Goal: Information Seeking & Learning: Learn about a topic

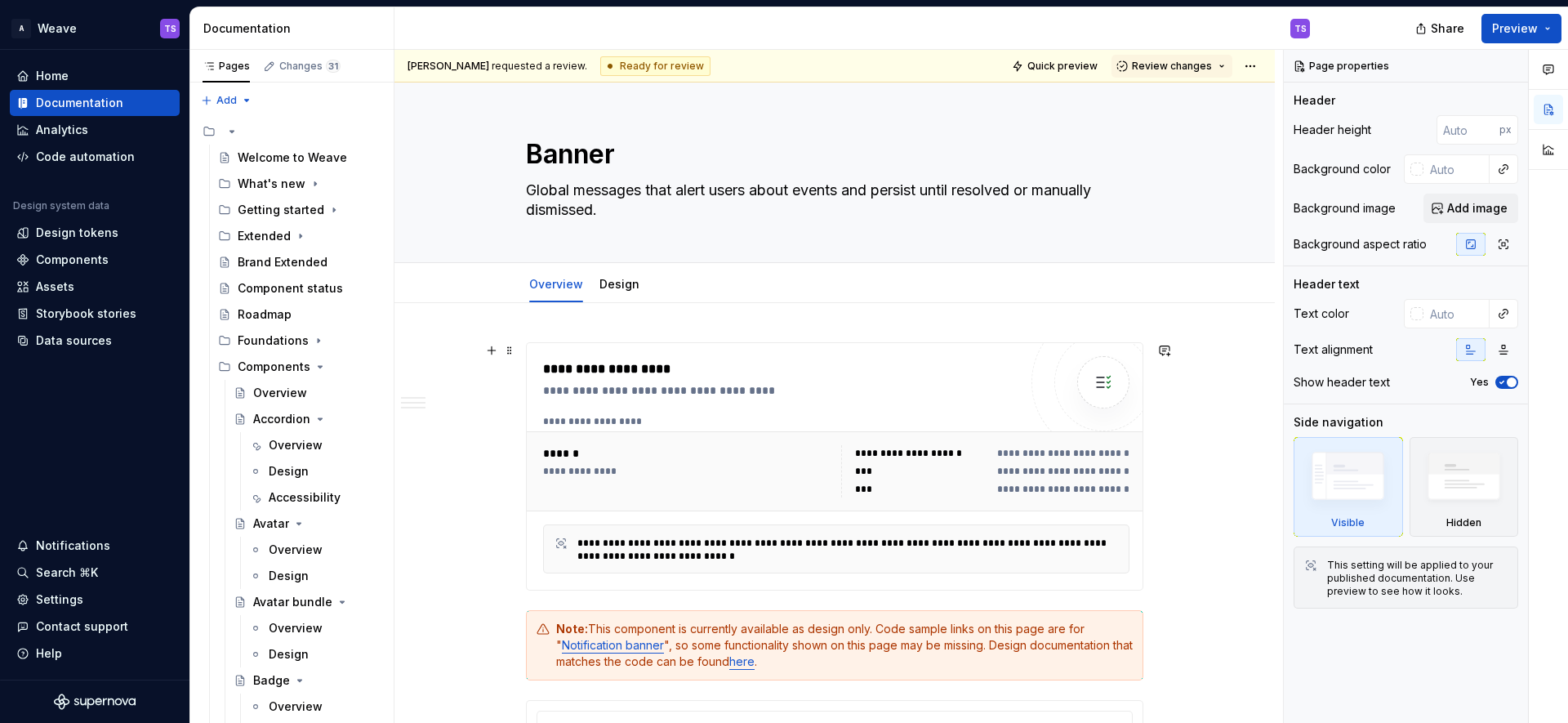
scroll to position [7, 0]
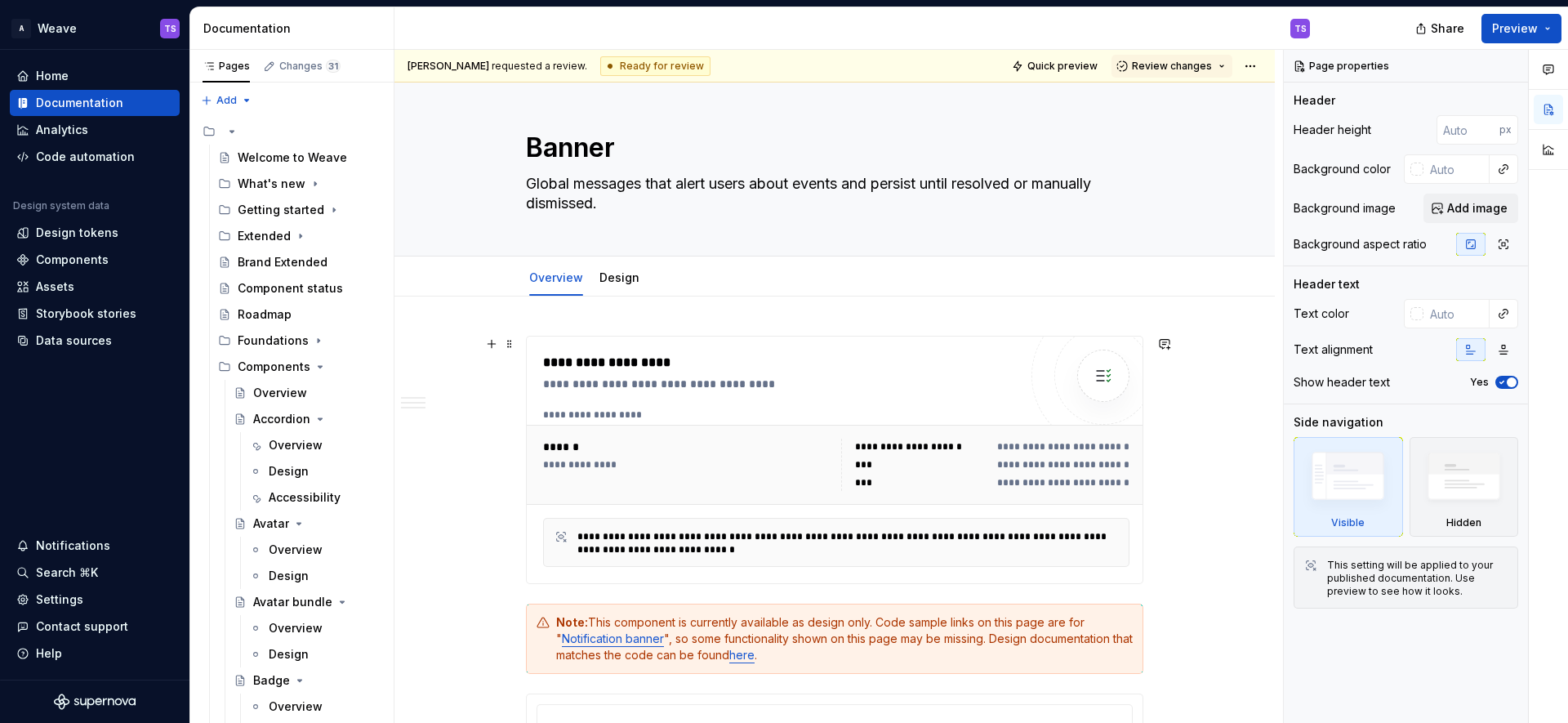
click at [752, 402] on div "**********" at bounding box center [780, 459] width 475 height 214
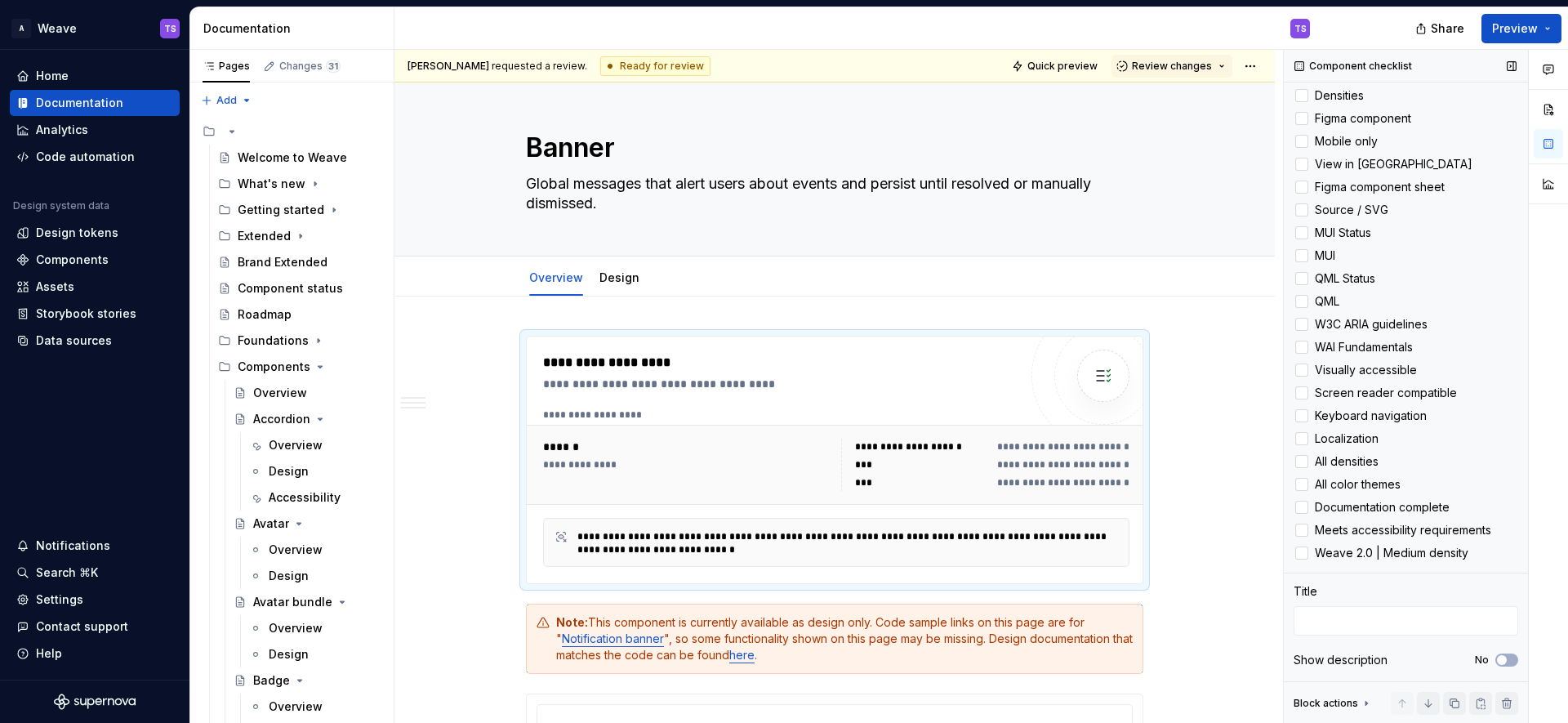
scroll to position [331, 0]
click at [1301, 239] on div at bounding box center [1301, 232] width 13 height 13
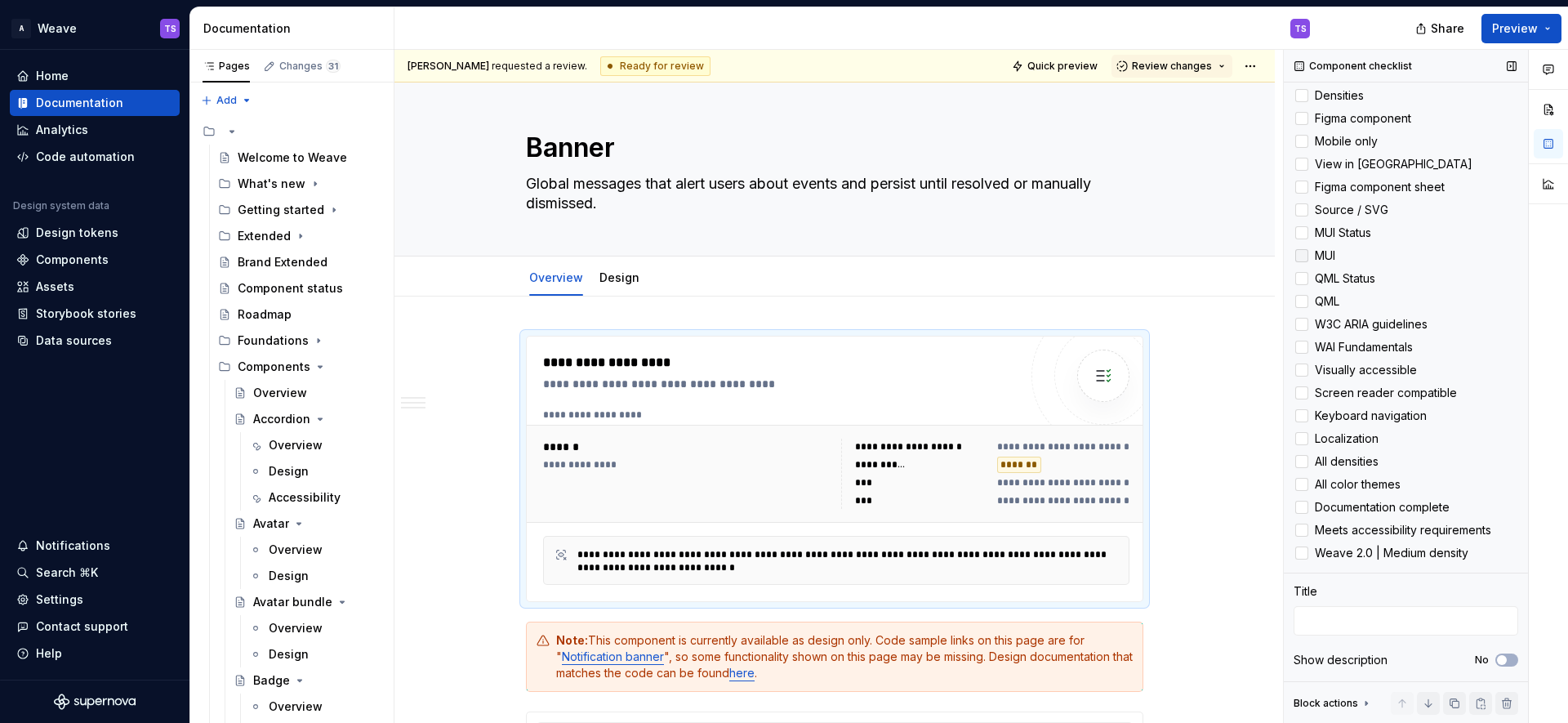
click at [1301, 256] on icon at bounding box center [1301, 256] width 0 height 0
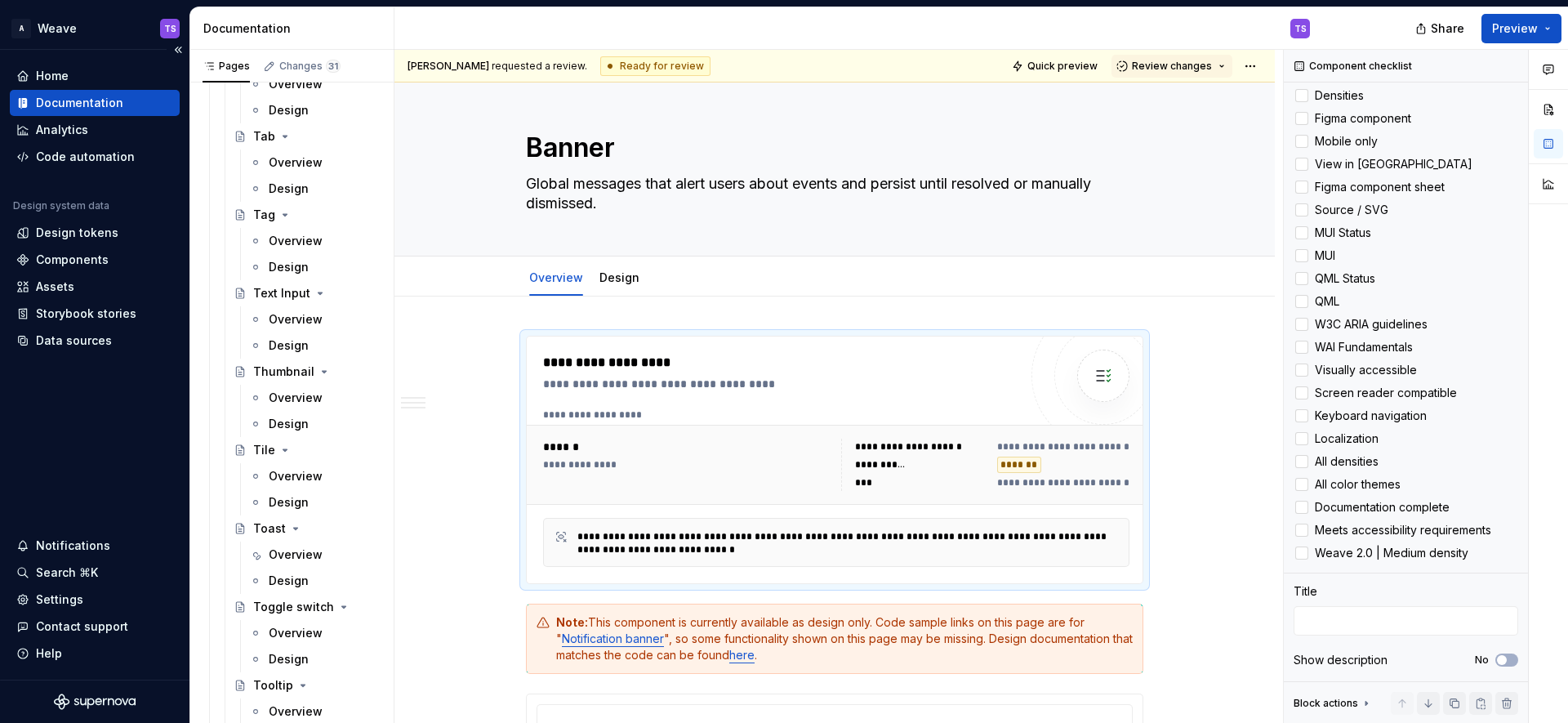
scroll to position [3195, 0]
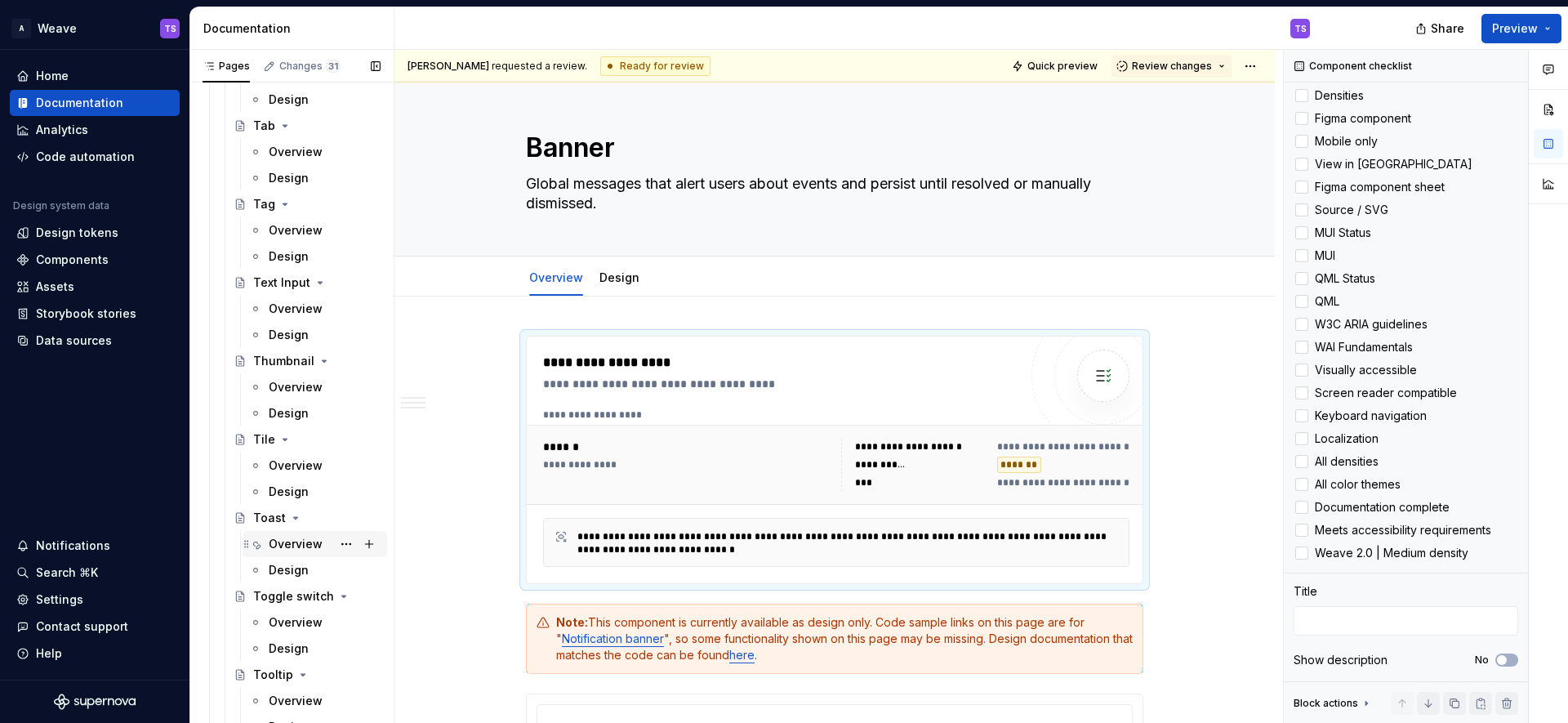
click at [297, 545] on div "Overview" at bounding box center [296, 544] width 54 height 16
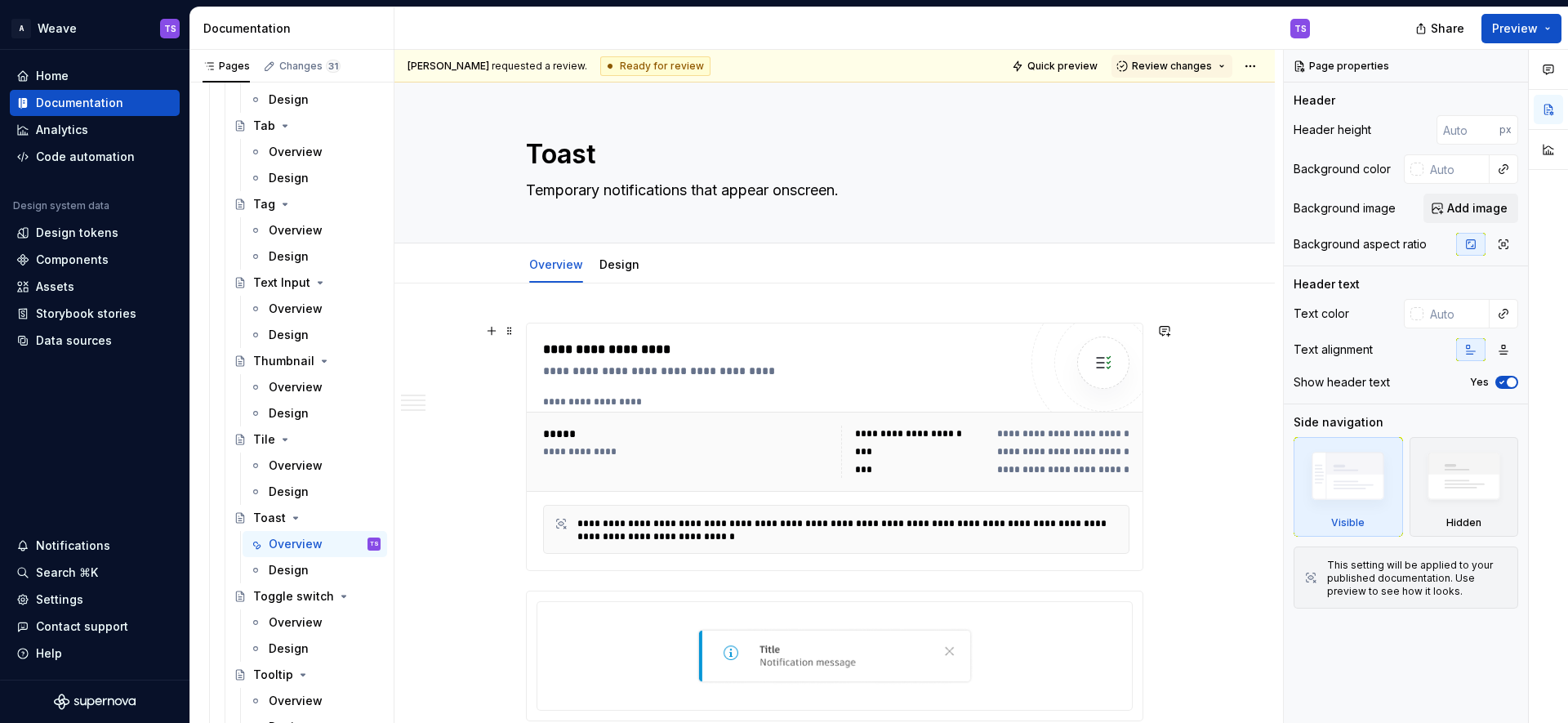
click at [825, 338] on div "**********" at bounding box center [834, 447] width 615 height 247
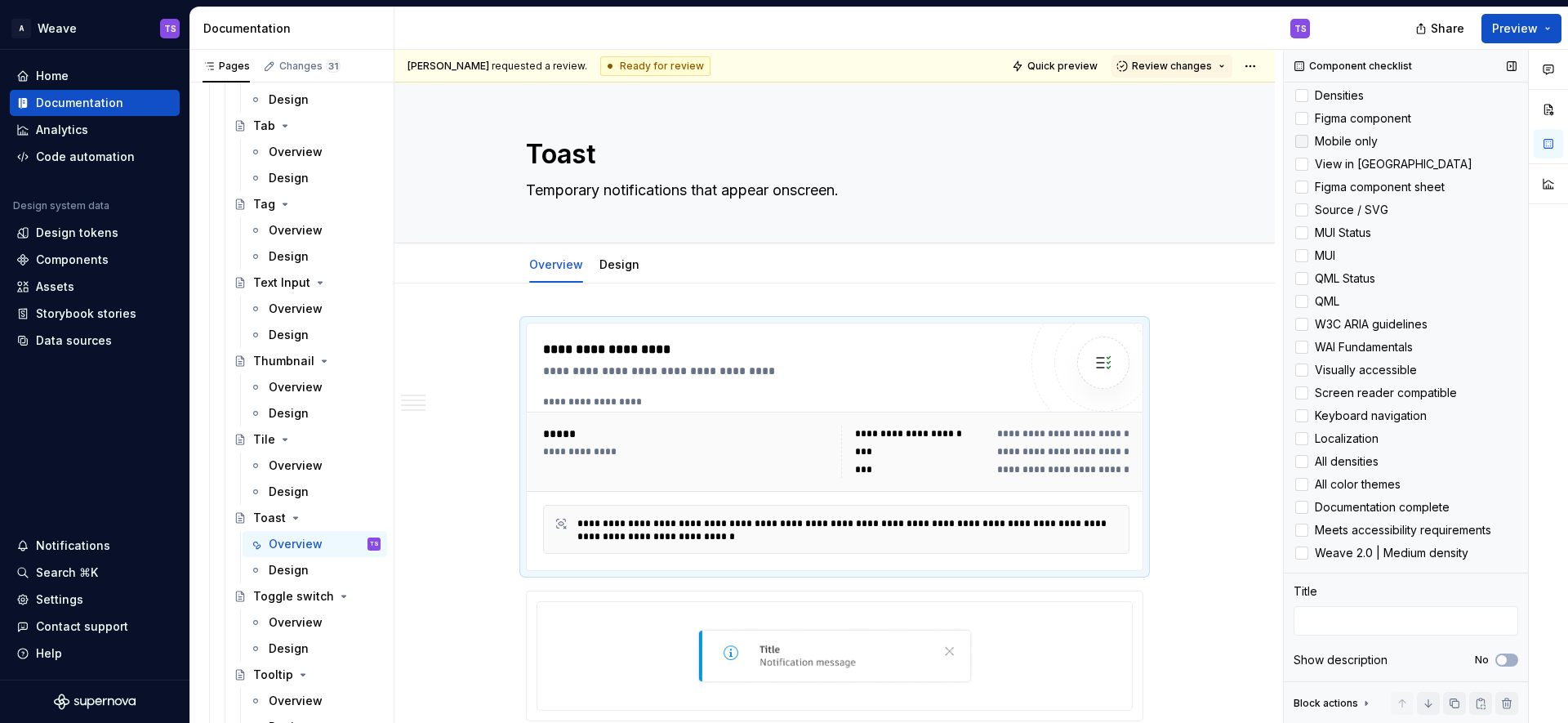
scroll to position [319, 0]
click at [1302, 239] on div at bounding box center [1301, 232] width 13 height 13
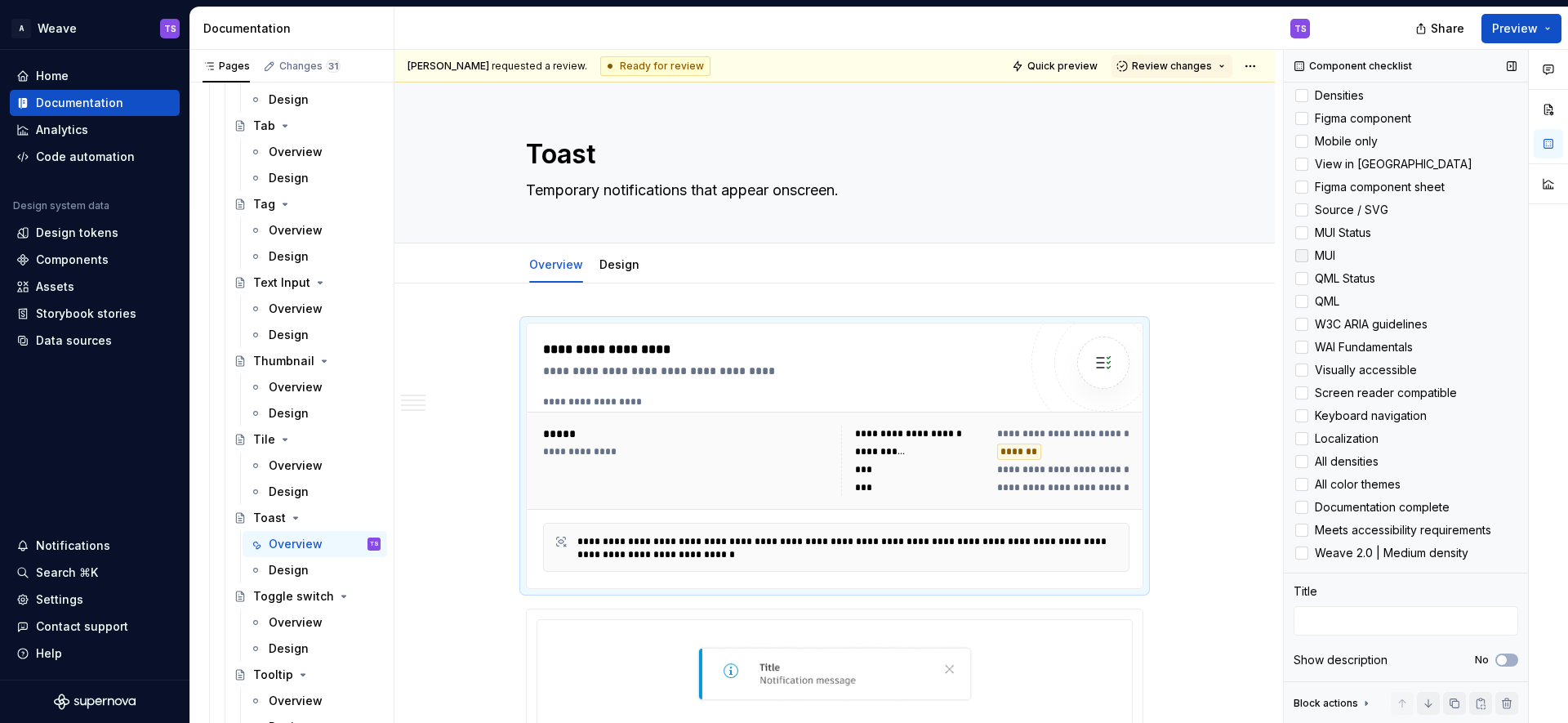
click at [1301, 256] on icon at bounding box center [1301, 256] width 0 height 0
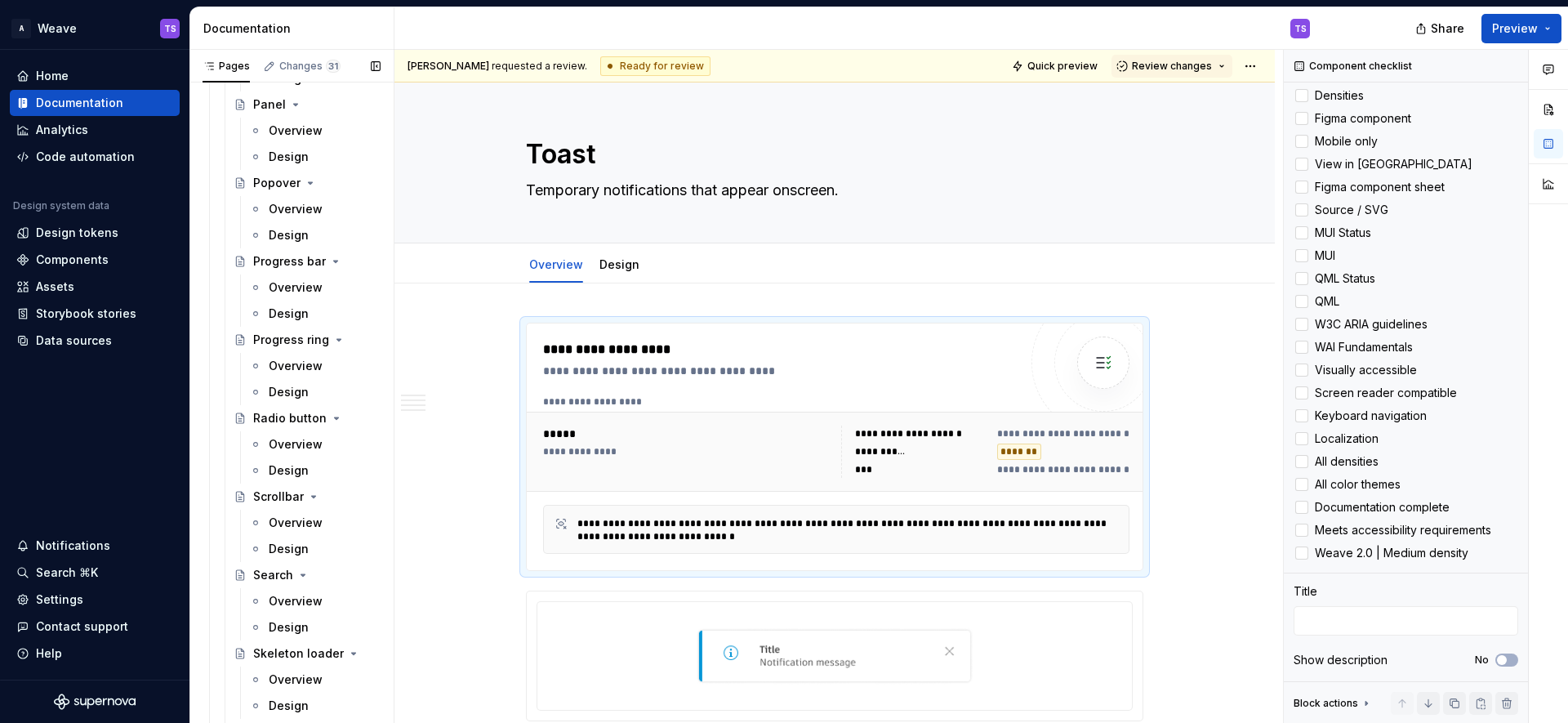
scroll to position [2197, 0]
click at [305, 288] on div "Overview" at bounding box center [296, 287] width 54 height 16
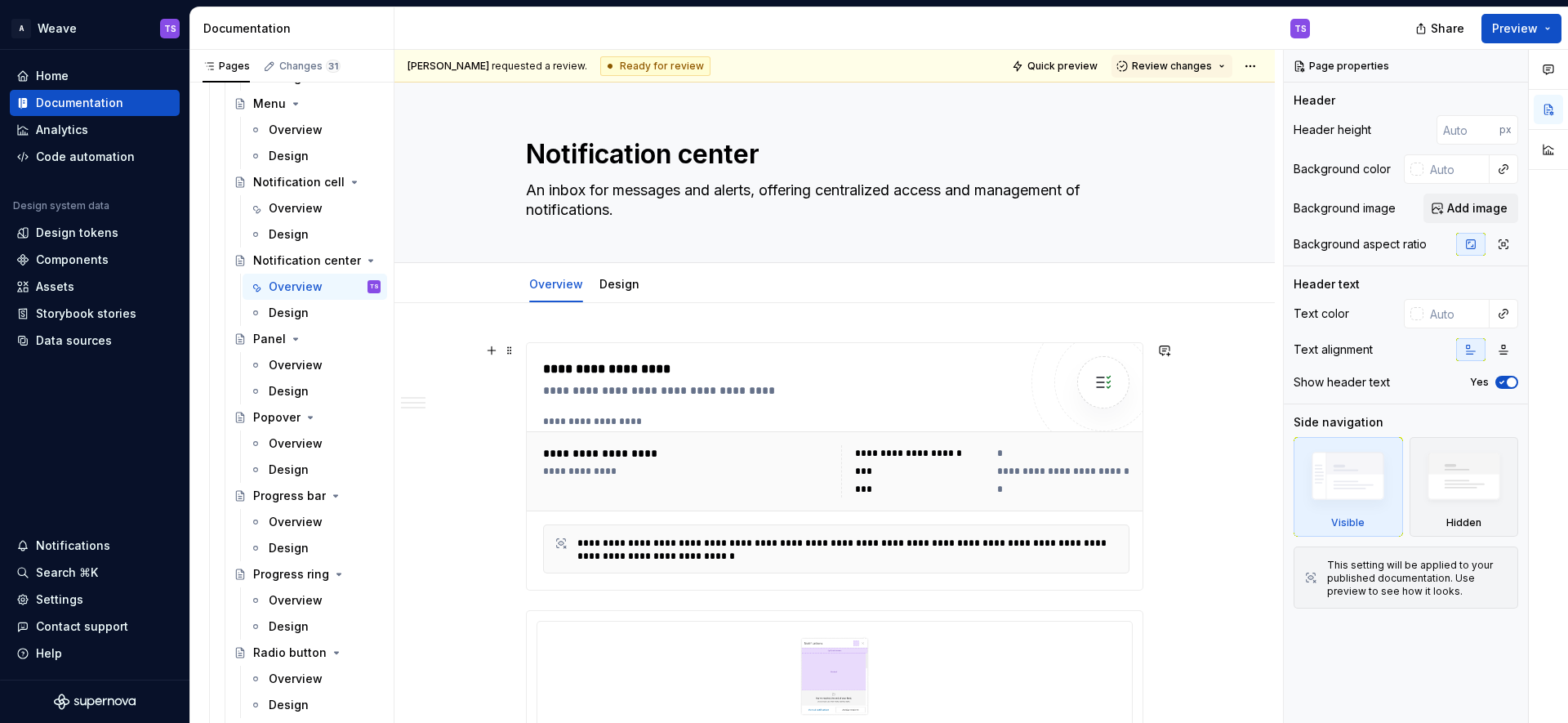
click at [612, 360] on div "**********" at bounding box center [780, 369] width 475 height 20
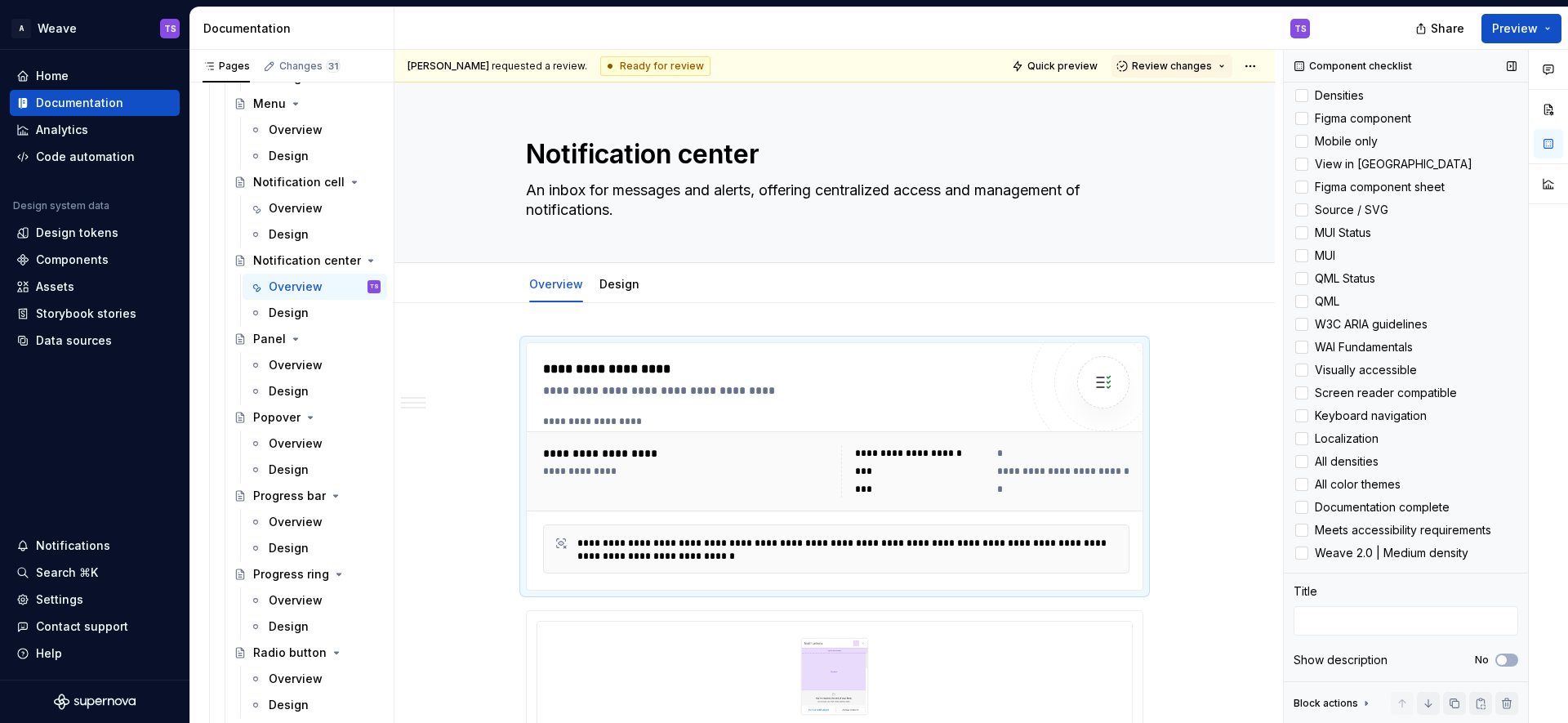
scroll to position [359, 0]
click at [1304, 239] on div at bounding box center [1301, 232] width 13 height 13
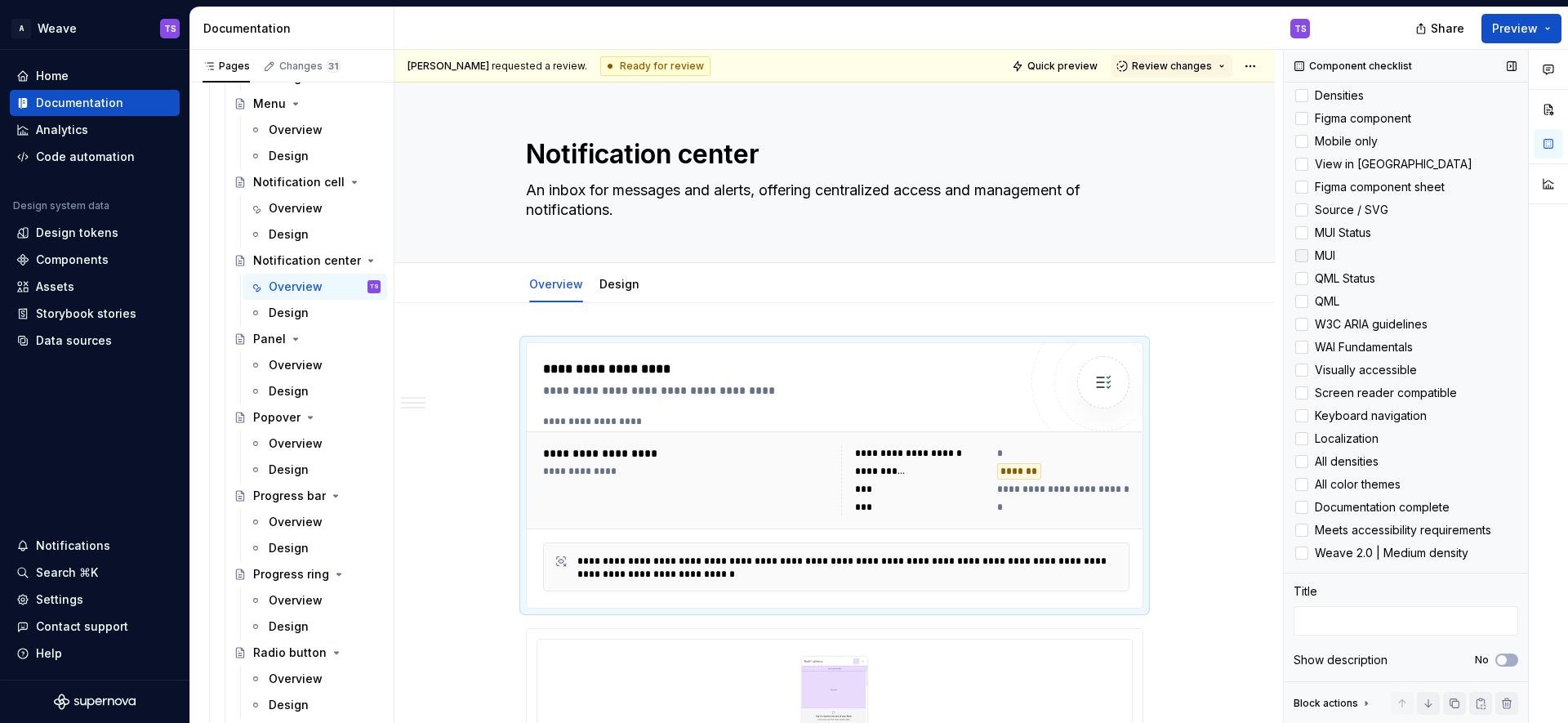
click at [1301, 256] on icon at bounding box center [1301, 256] width 0 height 0
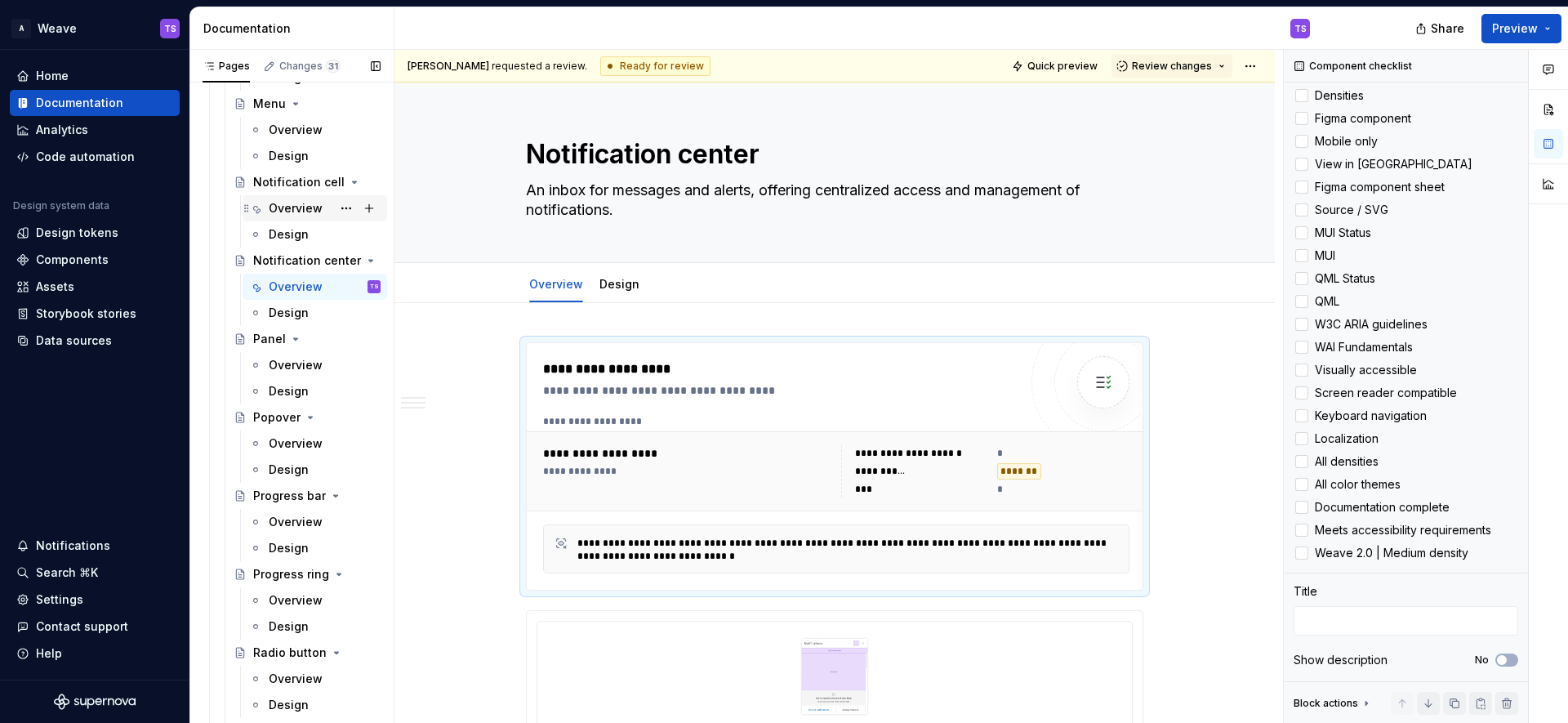
click at [286, 205] on div "Overview" at bounding box center [296, 208] width 54 height 16
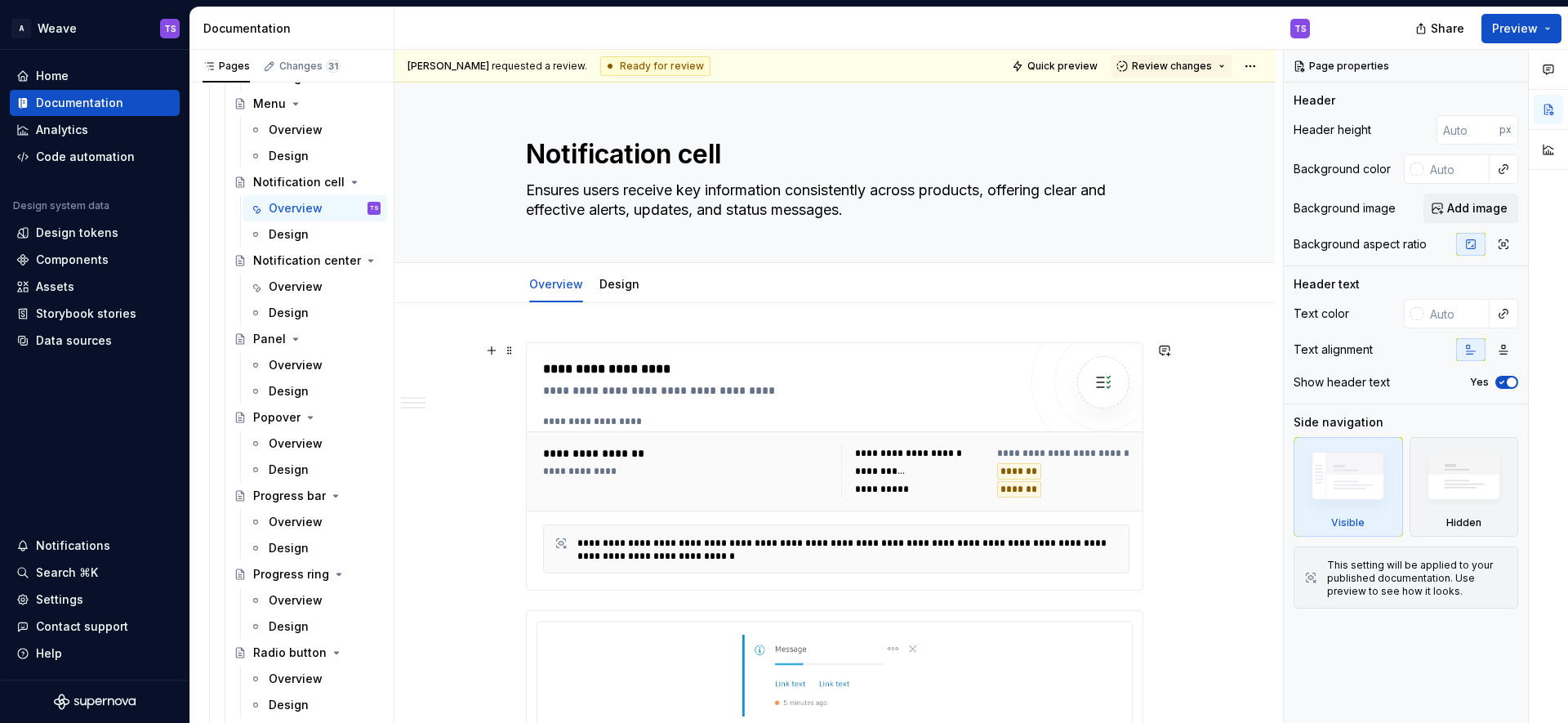
click at [943, 368] on div "**********" at bounding box center [780, 369] width 475 height 20
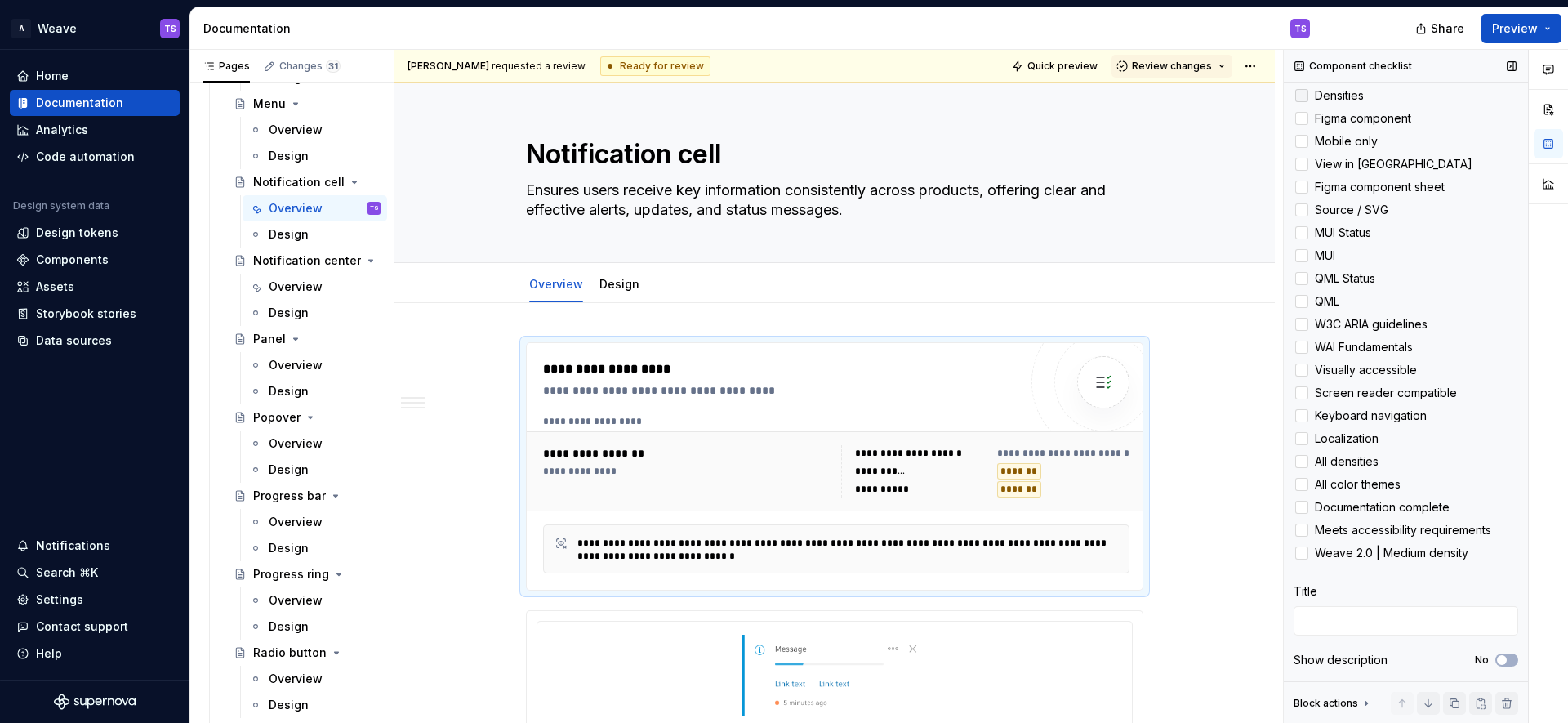
scroll to position [399, 0]
type textarea "*"
